Goal: Task Accomplishment & Management: Use online tool/utility

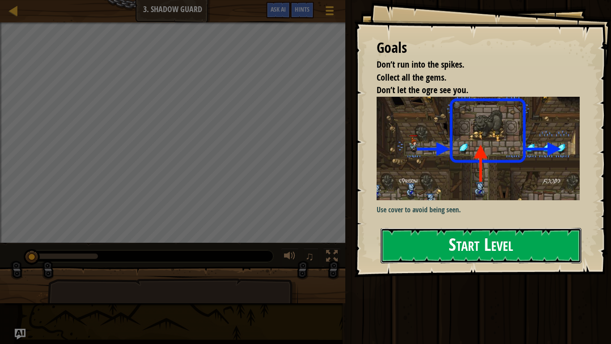
click at [406, 250] on button "Start Level" at bounding box center [481, 245] width 201 height 35
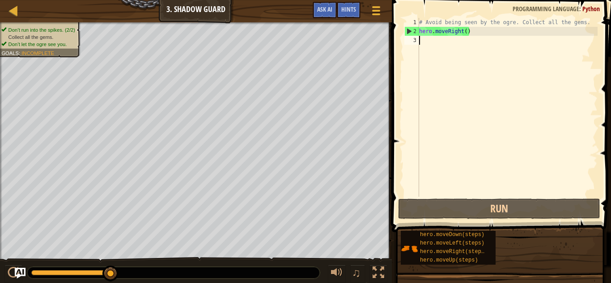
type textarea "h"
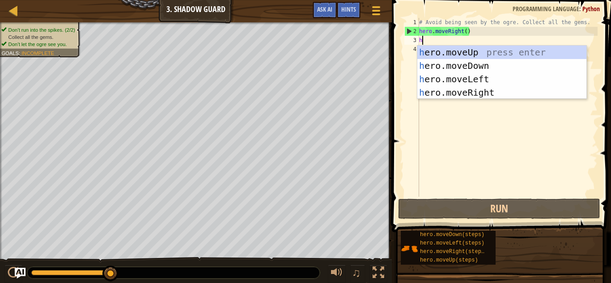
scroll to position [4, 0]
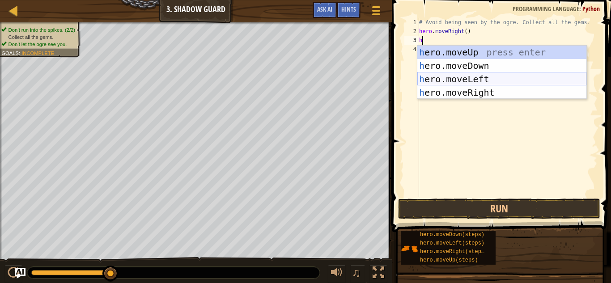
click at [491, 79] on div "h ero.moveUp press enter h ero.moveDown press enter h ero.moveLeft press enter …" at bounding box center [501, 86] width 169 height 81
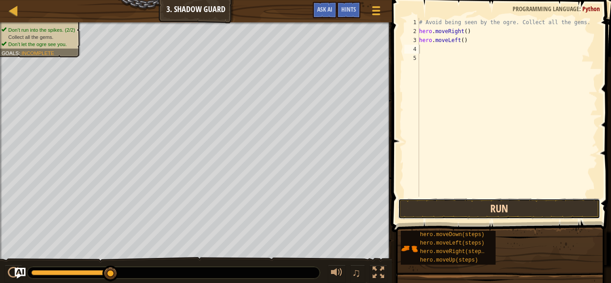
click at [479, 207] on button "Run" at bounding box center [499, 209] width 202 height 21
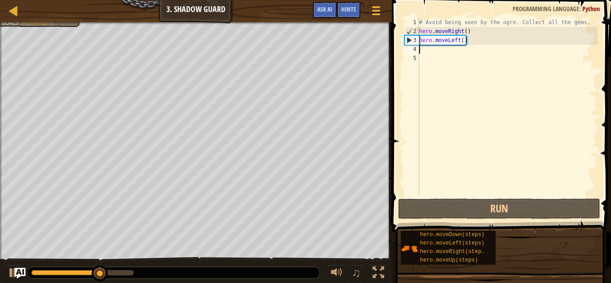
click at [452, 38] on div "# Avoid being seen by the ogre. Collect all the gems. hero . moveRight ( ) hero…" at bounding box center [507, 116] width 180 height 197
click at [471, 38] on div "# Avoid being seen by the ogre. Collect all the gems. hero . moveRight ( ) hero…" at bounding box center [507, 116] width 180 height 197
click at [468, 42] on div "# Avoid being seen by the ogre. Collect all the gems. hero . moveRight ( ) hero…" at bounding box center [507, 116] width 180 height 197
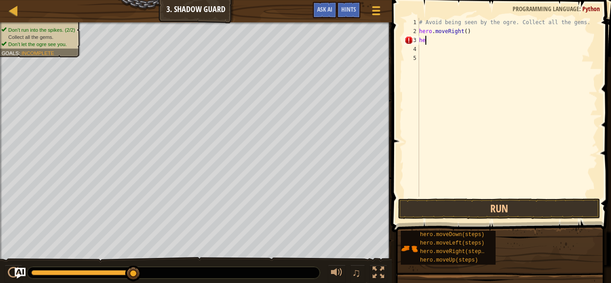
type textarea "h"
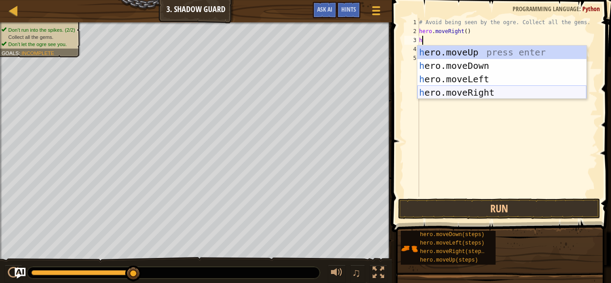
click at [494, 92] on div "h ero.moveUp press enter h ero.moveDown press enter h ero.moveLeft press enter …" at bounding box center [501, 86] width 169 height 81
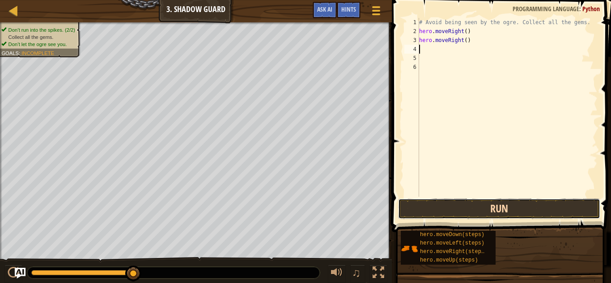
click at [496, 210] on button "Run" at bounding box center [499, 209] width 202 height 21
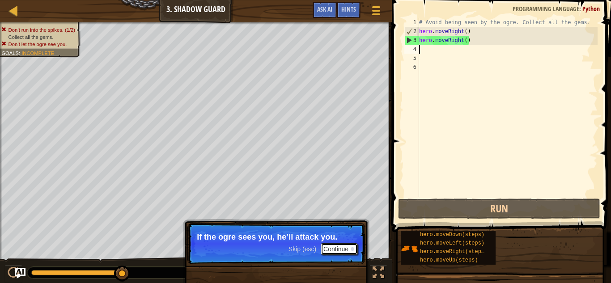
click at [345, 250] on button "Continue" at bounding box center [339, 249] width 37 height 12
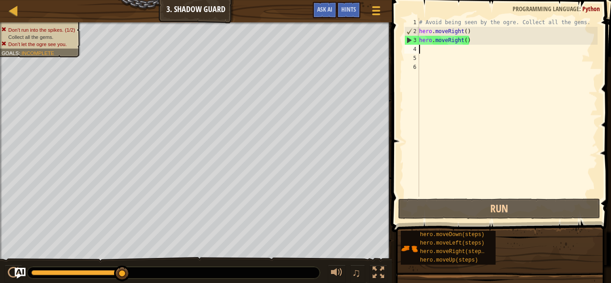
click at [463, 41] on div "# Avoid being seen by the ogre. Collect all the gems. hero . moveRight ( ) hero…" at bounding box center [507, 116] width 180 height 197
click at [468, 42] on div "# Avoid being seen by the ogre. Collect all the gems. hero . moveRight ( ) hero…" at bounding box center [507, 116] width 180 height 197
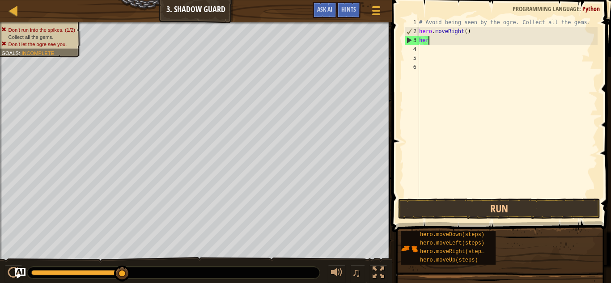
type textarea "h"
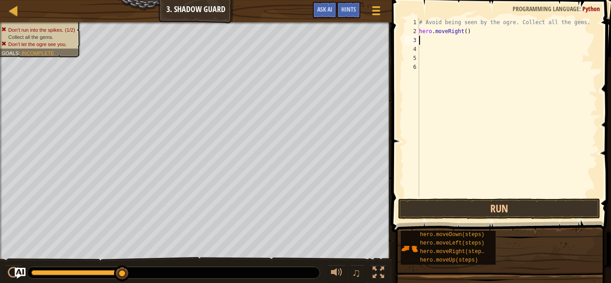
type textarea "h"
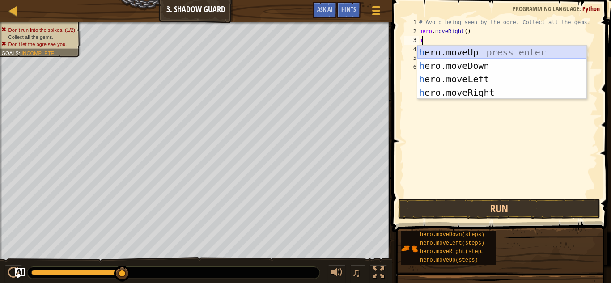
click at [500, 55] on div "h ero.moveUp press enter h ero.moveDown press enter h ero.moveLeft press enter …" at bounding box center [501, 86] width 169 height 81
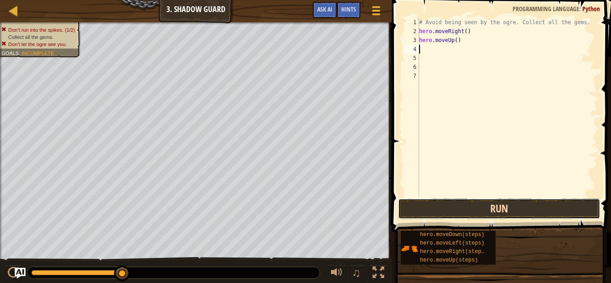
click at [472, 204] on button "Run" at bounding box center [499, 209] width 202 height 21
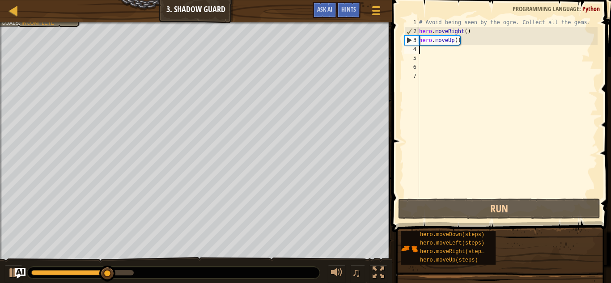
type textarea "h"
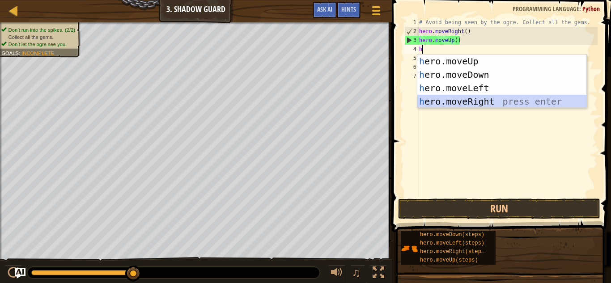
click at [483, 103] on div "h ero.moveUp press enter h ero.moveDown press enter h ero.moveLeft press enter …" at bounding box center [501, 95] width 169 height 81
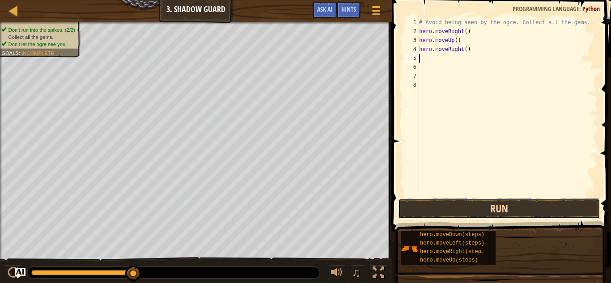
click at [482, 212] on button "Run" at bounding box center [499, 209] width 202 height 21
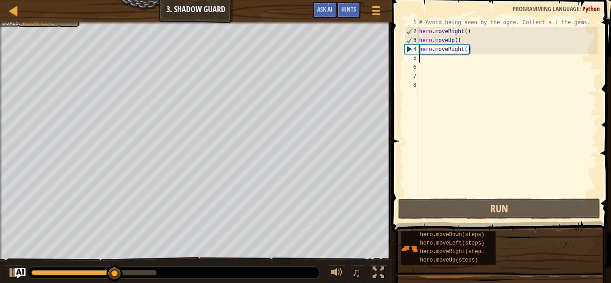
type textarea "h"
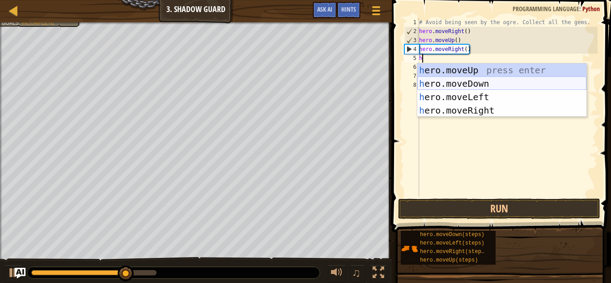
click at [471, 84] on div "h ero.moveUp press enter h ero.moveDown press enter h ero.moveLeft press enter …" at bounding box center [501, 104] width 169 height 81
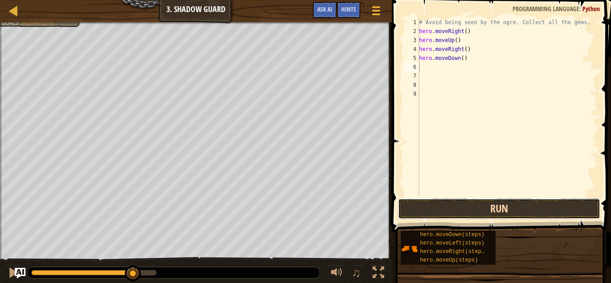
click at [495, 211] on button "Run" at bounding box center [499, 209] width 202 height 21
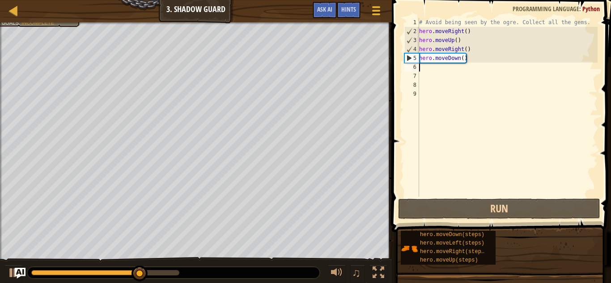
type textarea "h"
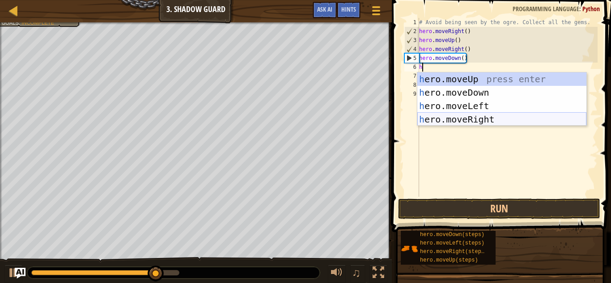
click at [441, 119] on div "h ero.moveUp press enter h ero.moveDown press enter h ero.moveLeft press enter …" at bounding box center [501, 112] width 169 height 81
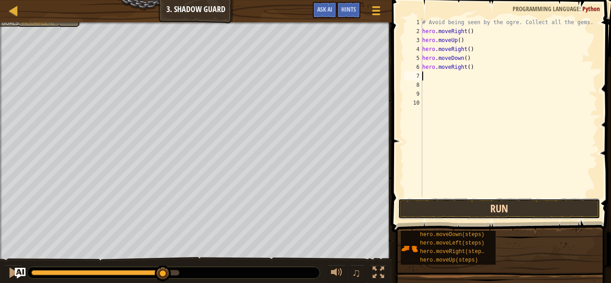
click at [471, 208] on button "Run" at bounding box center [499, 209] width 202 height 21
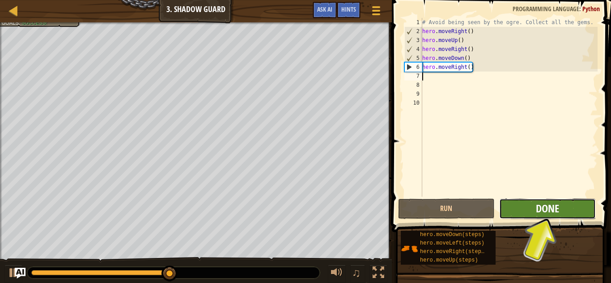
click at [539, 206] on span "Done" at bounding box center [547, 208] width 23 height 14
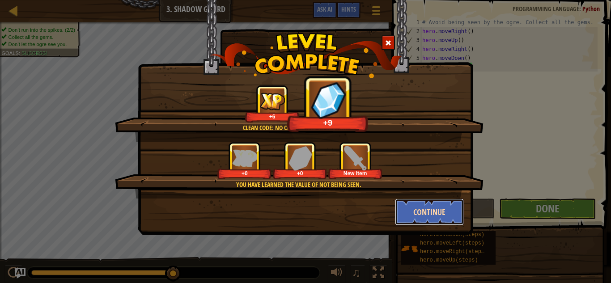
click at [423, 208] on button "Continue" at bounding box center [429, 212] width 69 height 27
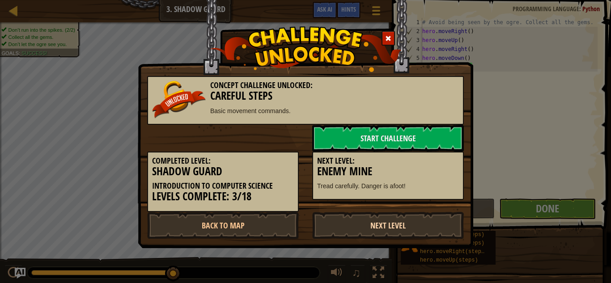
click at [370, 227] on link "Next Level" at bounding box center [388, 225] width 152 height 27
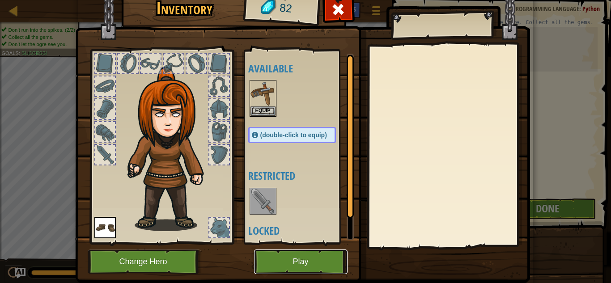
click at [300, 270] on button "Play" at bounding box center [300, 262] width 93 height 25
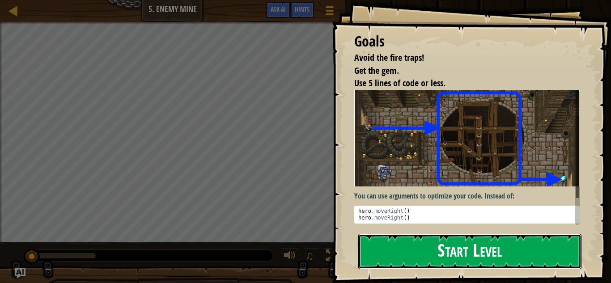
click at [474, 255] on button "Start Level" at bounding box center [469, 251] width 223 height 35
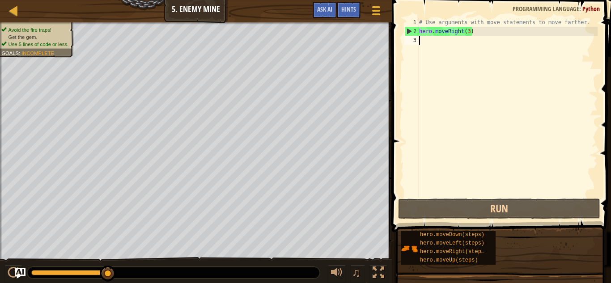
type textarea "h"
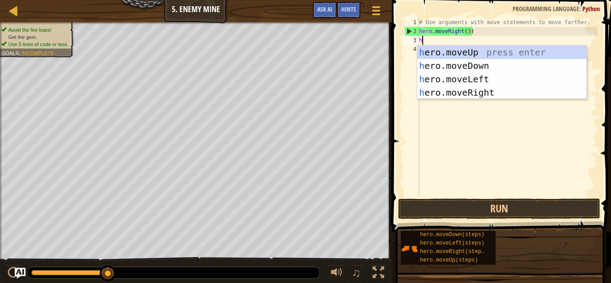
scroll to position [4, 0]
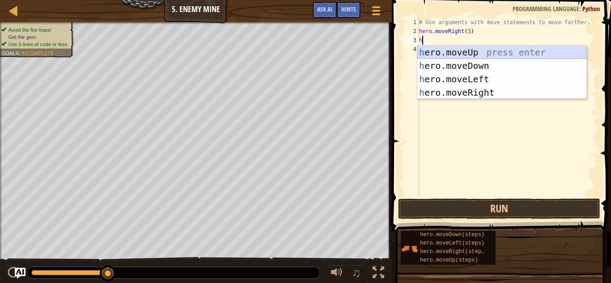
click at [467, 52] on div "h ero.moveUp press enter h ero.moveDown press enter h ero.moveLeft press enter …" at bounding box center [501, 86] width 169 height 81
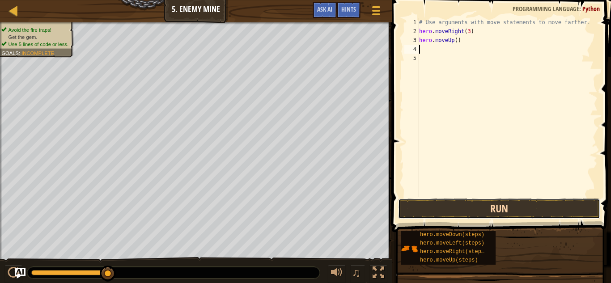
click at [482, 204] on button "Run" at bounding box center [499, 209] width 202 height 21
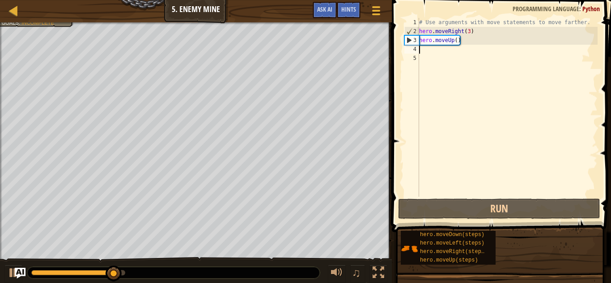
type textarea "h"
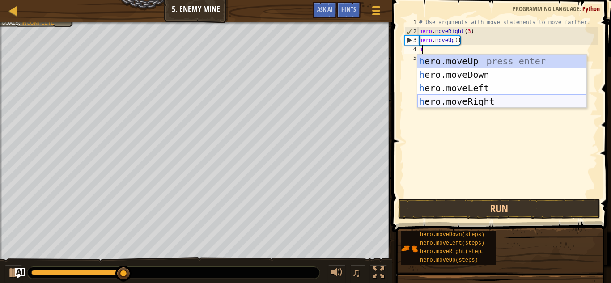
click at [479, 103] on div "h ero.moveUp press enter h ero.moveDown press enter h ero.moveLeft press enter …" at bounding box center [501, 95] width 169 height 81
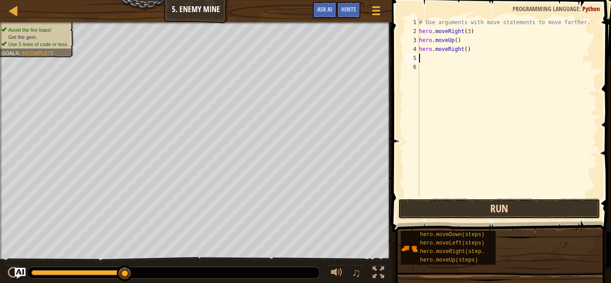
click at [458, 209] on button "Run" at bounding box center [499, 209] width 202 height 21
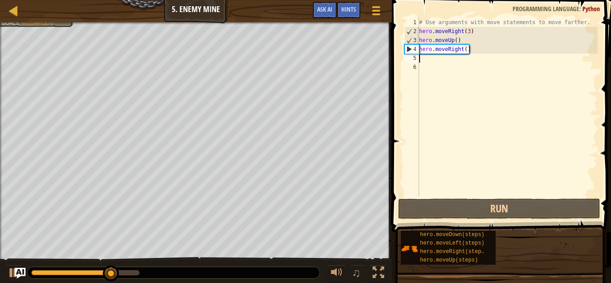
type textarea "h"
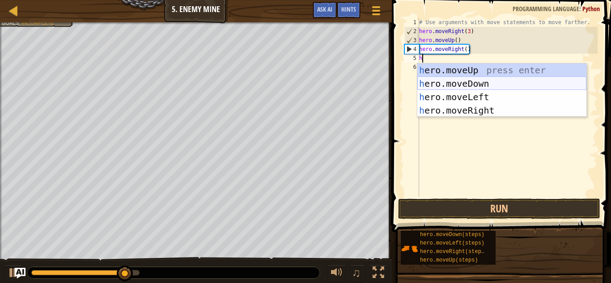
click at [484, 82] on div "h ero.moveUp press enter h ero.moveDown press enter h ero.moveLeft press enter …" at bounding box center [501, 104] width 169 height 81
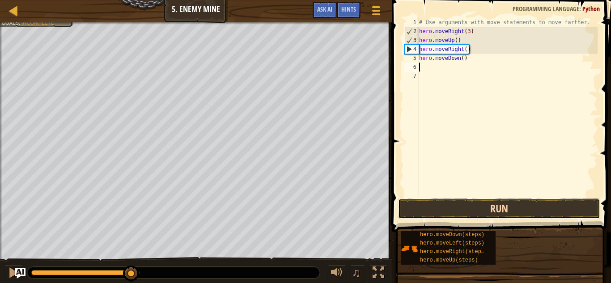
click at [464, 209] on button "Run" at bounding box center [499, 209] width 202 height 21
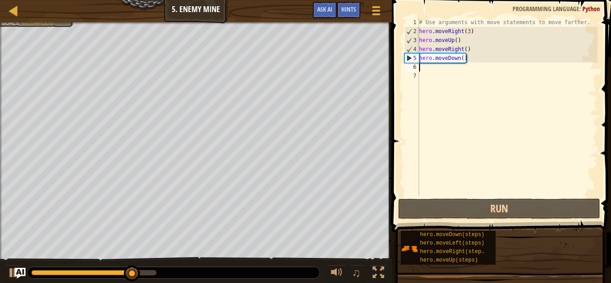
type textarea "h"
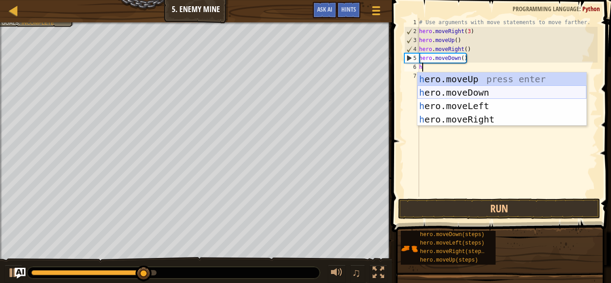
click at [488, 93] on div "h ero.moveUp press enter h ero.moveDown press enter h ero.moveLeft press enter …" at bounding box center [501, 112] width 169 height 81
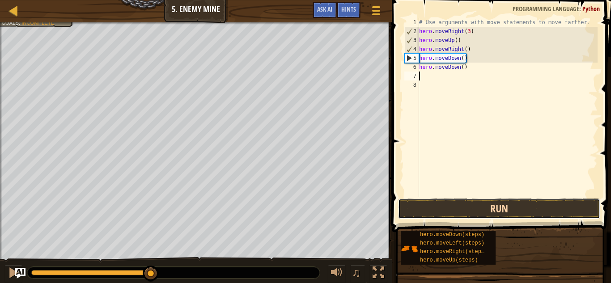
click at [480, 212] on button "Run" at bounding box center [499, 209] width 202 height 21
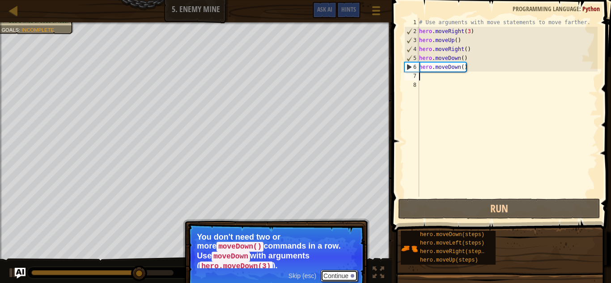
click at [340, 270] on button "Continue" at bounding box center [339, 276] width 37 height 12
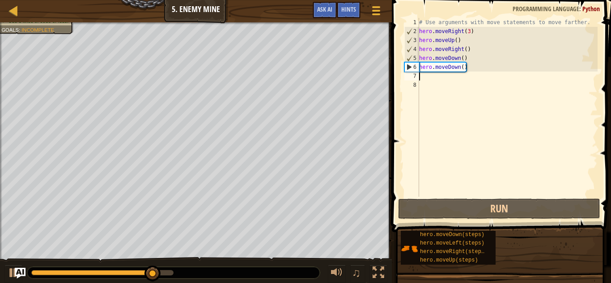
type textarea "h"
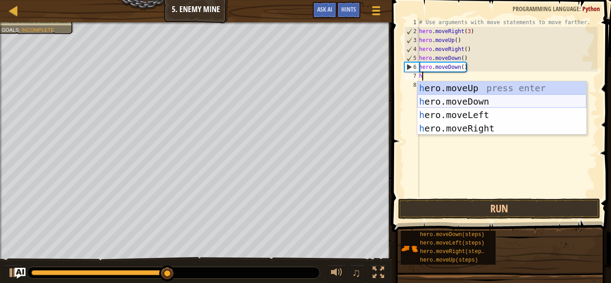
click at [477, 102] on div "h ero.moveUp press enter h ero.moveDown press enter h ero.moveLeft press enter …" at bounding box center [501, 121] width 169 height 81
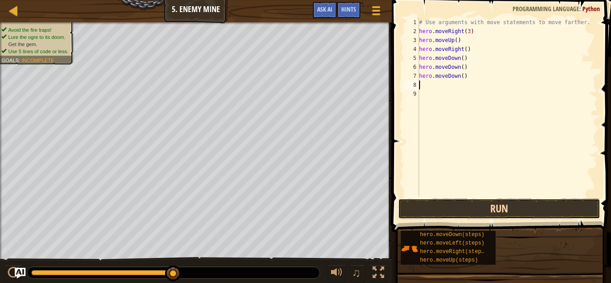
click at [470, 211] on button "Run" at bounding box center [499, 209] width 202 height 21
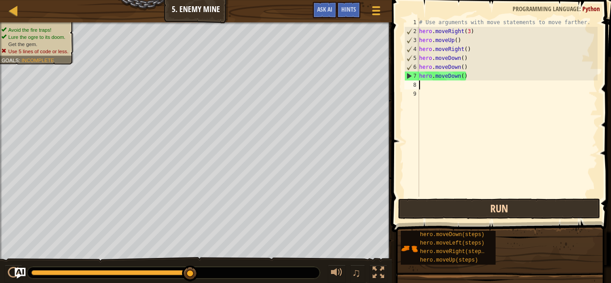
type textarea "h"
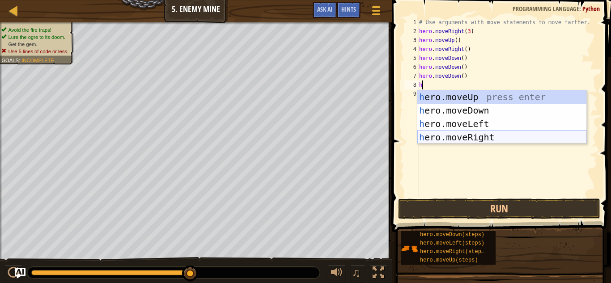
click at [494, 135] on div "h ero.moveUp press enter h ero.moveDown press enter h ero.moveLeft press enter …" at bounding box center [501, 130] width 169 height 81
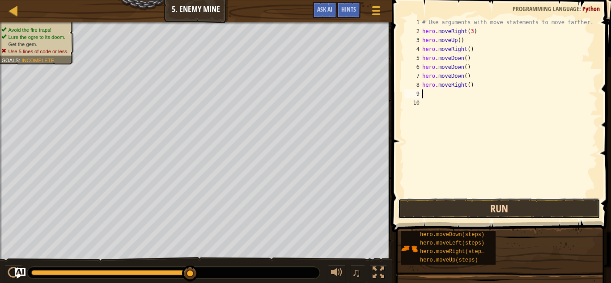
click at [492, 210] on button "Run" at bounding box center [499, 209] width 202 height 21
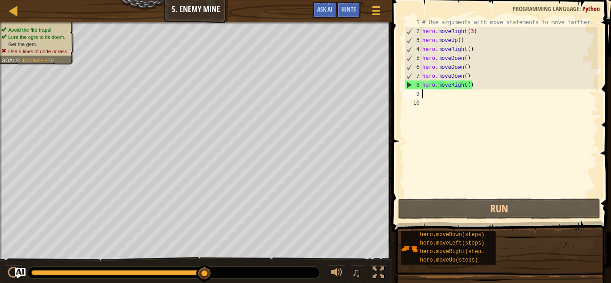
type textarea "h"
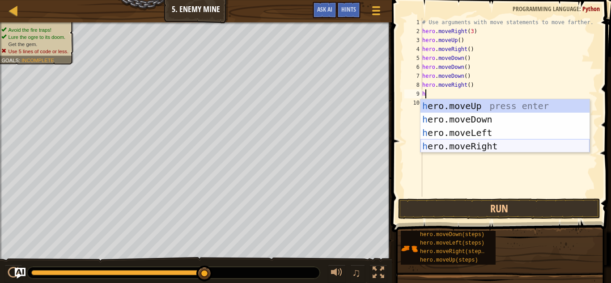
click at [492, 144] on div "h ero.moveUp press enter h ero.moveDown press enter h ero.moveLeft press enter …" at bounding box center [504, 139] width 169 height 81
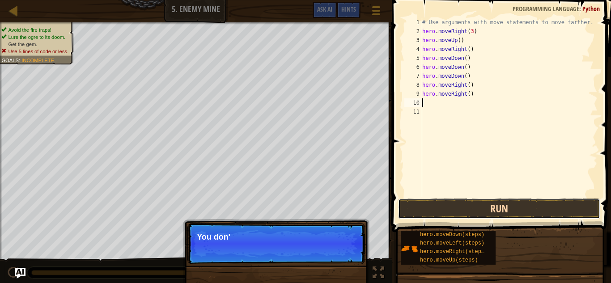
click at [475, 211] on button "Run" at bounding box center [499, 209] width 202 height 21
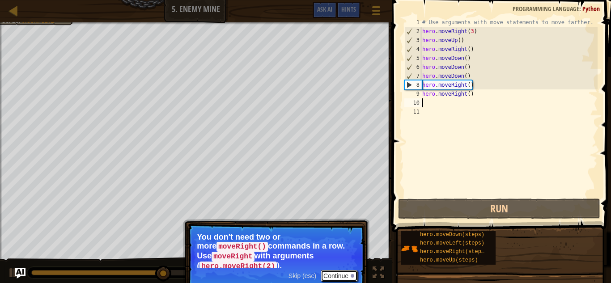
click at [348, 276] on button "Continue" at bounding box center [339, 276] width 37 height 12
